Goal: Find specific page/section: Find specific page/section

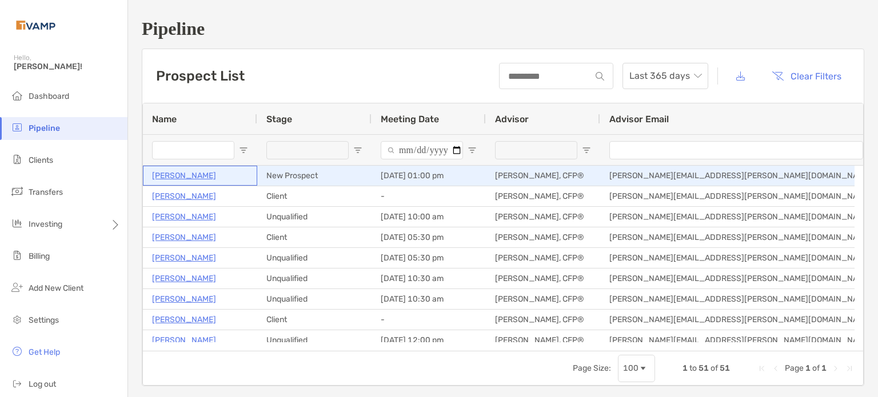
click at [205, 178] on p "[PERSON_NAME]" at bounding box center [184, 176] width 64 height 14
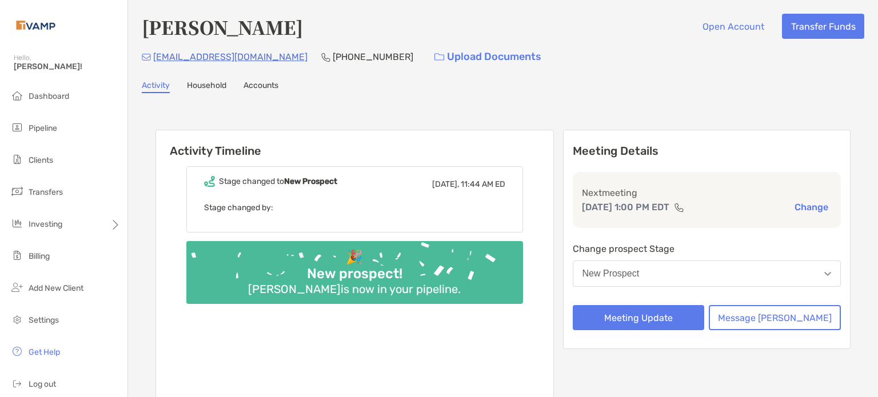
click at [216, 87] on link "Household" at bounding box center [206, 87] width 39 height 13
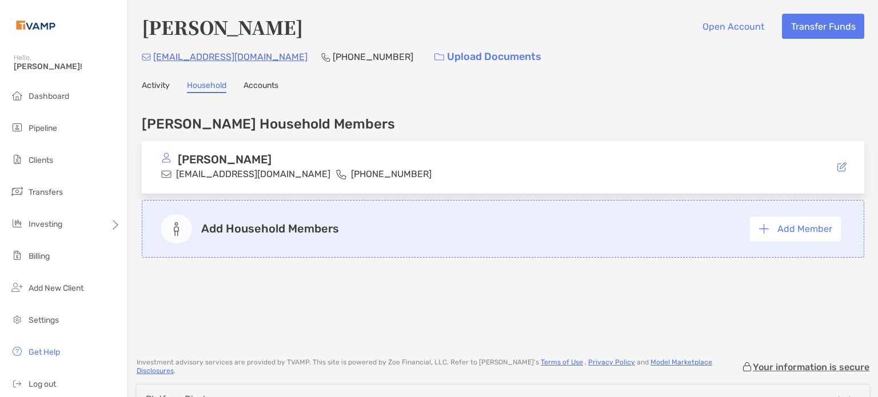
click at [149, 81] on link "Activity" at bounding box center [156, 87] width 28 height 13
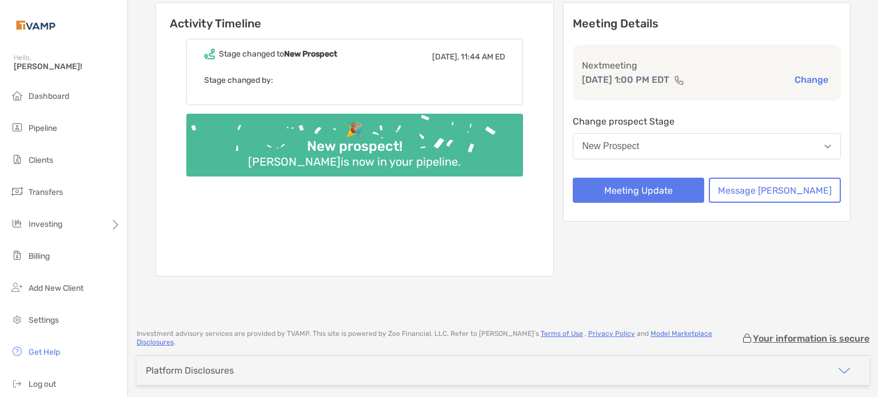
scroll to position [128, 0]
click at [55, 162] on li "Clients" at bounding box center [64, 160] width 128 height 23
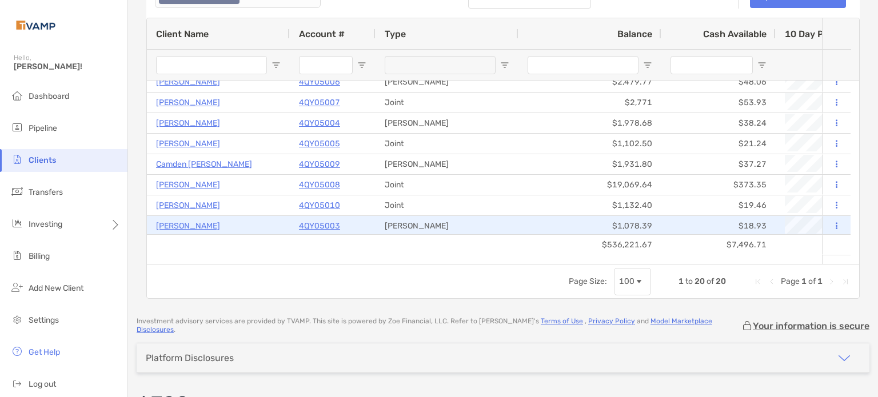
scroll to position [236, 0]
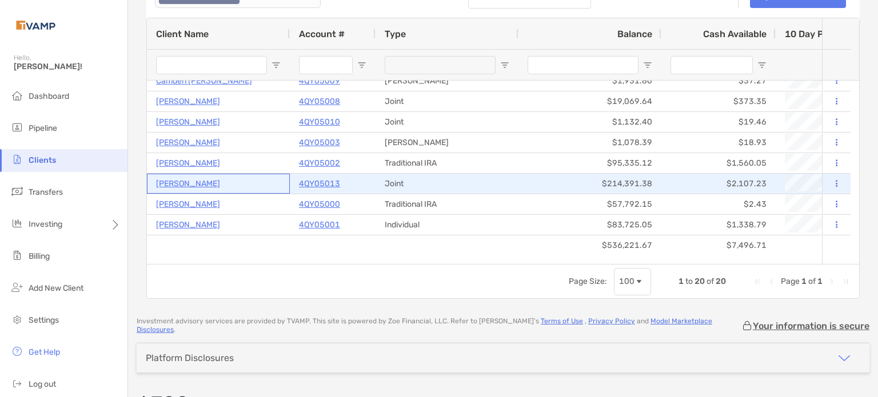
click at [202, 180] on p "[PERSON_NAME]" at bounding box center [188, 184] width 64 height 14
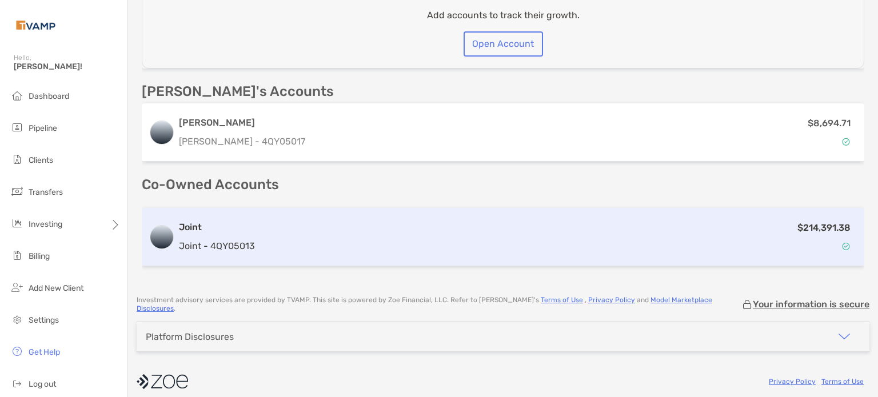
scroll to position [416, 0]
click at [190, 240] on p "Joint - 4QY05013" at bounding box center [217, 247] width 76 height 14
